Goal: Information Seeking & Learning: Learn about a topic

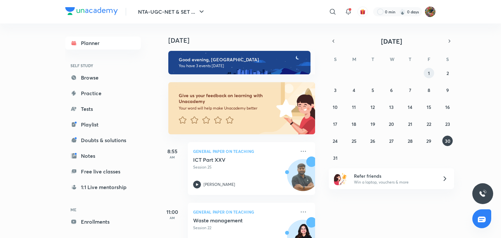
click at [427, 72] on button "1" at bounding box center [428, 73] width 10 height 10
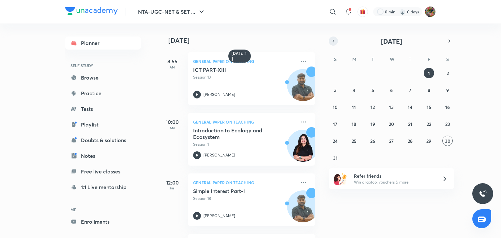
click at [331, 38] on icon "button" at bounding box center [332, 41] width 5 height 6
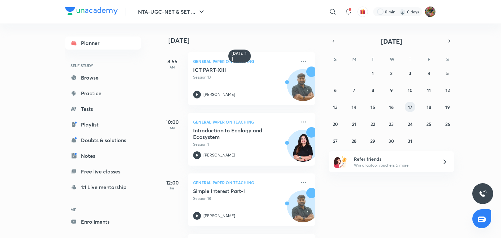
click at [413, 105] on button "17" at bounding box center [409, 107] width 10 height 10
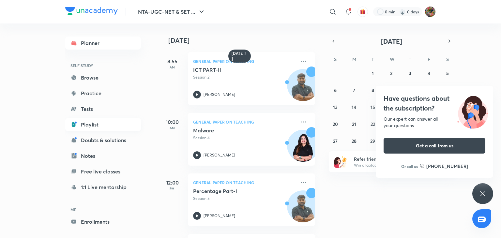
click at [124, 125] on link "Playlist" at bounding box center [103, 124] width 76 height 13
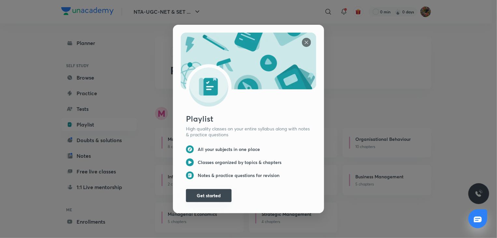
click at [203, 196] on button "Get started" at bounding box center [209, 195] width 46 height 13
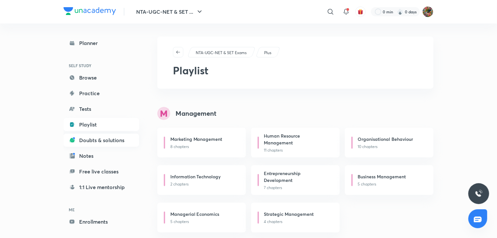
click at [111, 140] on link "Doubts & solutions" at bounding box center [102, 140] width 76 height 13
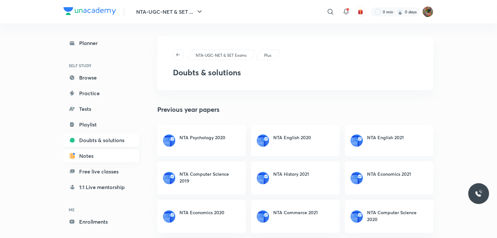
click at [118, 155] on link "Notes" at bounding box center [102, 155] width 76 height 13
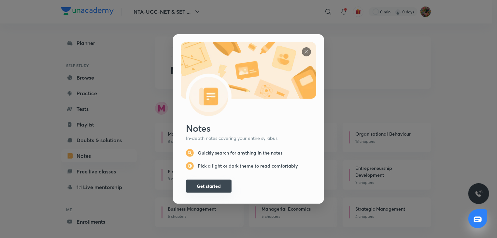
click at [186, 189] on button "Get started" at bounding box center [209, 186] width 46 height 13
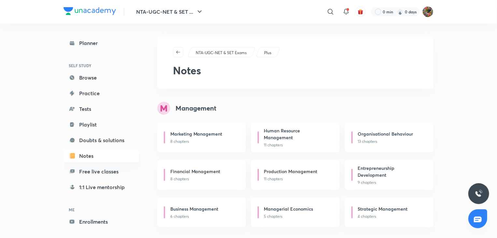
click at [266, 50] on p "Plus" at bounding box center [267, 53] width 7 height 6
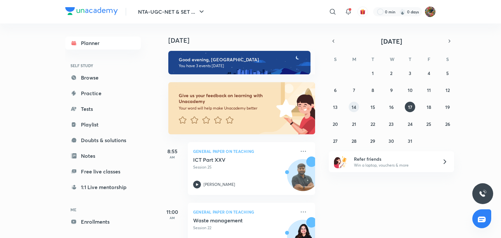
click at [356, 107] on button "14" at bounding box center [353, 107] width 10 height 10
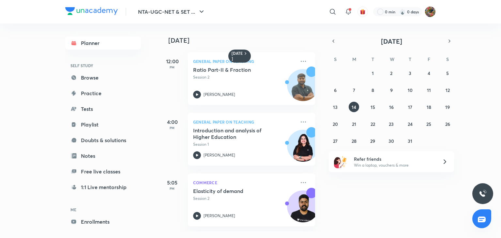
click at [318, 19] on div "​" at bounding box center [279, 12] width 120 height 16
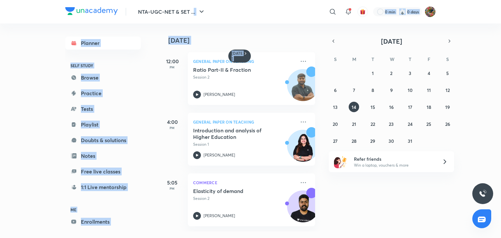
drag, startPoint x: 318, startPoint y: 19, endPoint x: 319, endPoint y: 24, distance: 5.1
click at [319, 24] on div "NTA-UGC-NET & SET ... ​ 0 min 0 days Planner SELF STUDY Browse Practice Tests P…" at bounding box center [250, 119] width 501 height 238
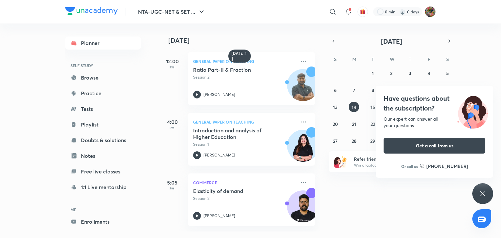
click at [434, 52] on div "[DATE] S M T W T F S 29 30 1 2 3 4 5 6 7 8 9 10 11 12 13 14 15 16 17 18 19 20 2…" at bounding box center [390, 90] width 125 height 109
click at [480, 84] on div "[DATE] 12:00 PM General Paper on Teaching Ratio Part-II & Fraction Session 2 [P…" at bounding box center [329, 127] width 340 height 208
click at [359, 185] on div "[DATE] 12:00 PM General Paper on Teaching Ratio Part-II & Fraction Session 2 [P…" at bounding box center [329, 127] width 340 height 208
click at [371, 121] on abbr "22" at bounding box center [372, 124] width 5 height 6
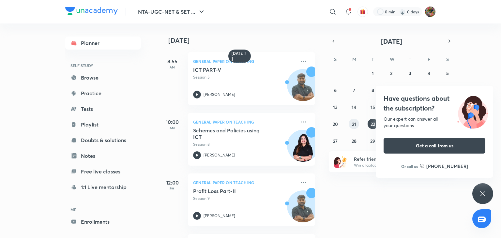
click at [351, 120] on button "21" at bounding box center [353, 124] width 10 height 10
click at [370, 119] on button "22" at bounding box center [372, 124] width 10 height 10
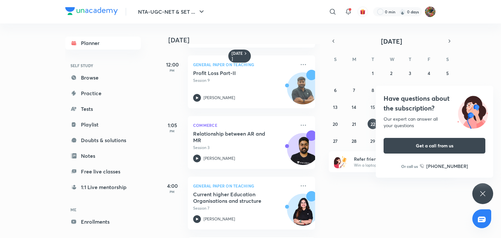
scroll to position [126, 0]
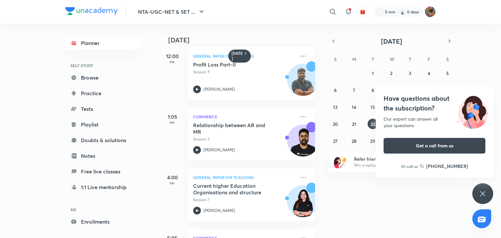
click at [483, 196] on icon at bounding box center [482, 194] width 8 height 8
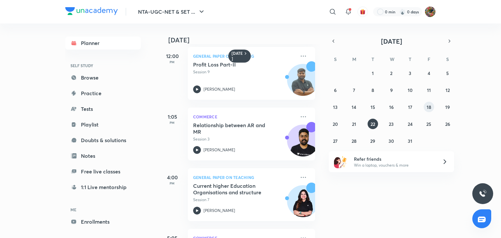
click at [426, 109] on abbr "18" at bounding box center [428, 107] width 5 height 6
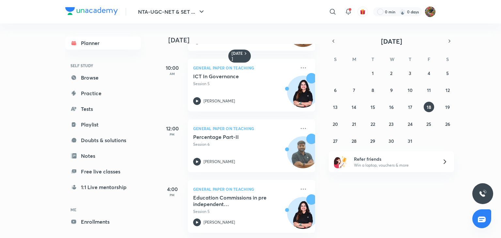
scroll to position [0, 0]
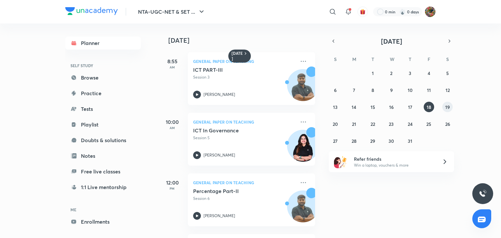
click at [448, 109] on abbr "19" at bounding box center [447, 107] width 5 height 6
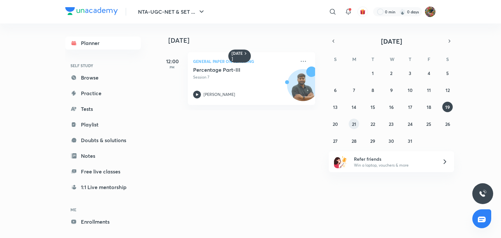
click at [352, 127] on button "21" at bounding box center [353, 124] width 10 height 10
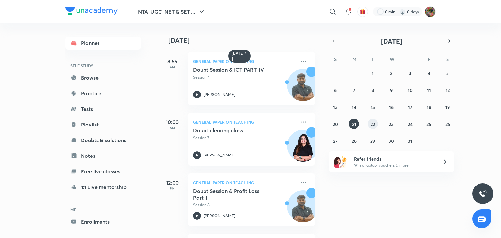
click at [374, 122] on abbr "22" at bounding box center [372, 124] width 5 height 6
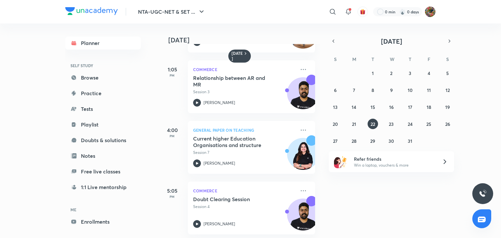
scroll to position [180, 0]
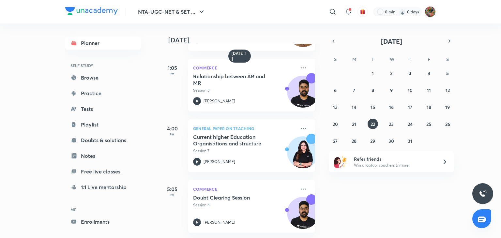
click at [360, 106] on div "29 30 1 2 3 4 5 6 7 8 9 10 11 12 13 14 15 16 17 18 19 20 21 22 23 24 25 26 27 2…" at bounding box center [390, 107] width 125 height 78
click at [352, 106] on abbr "14" at bounding box center [353, 107] width 5 height 6
